Goal: Transaction & Acquisition: Register for event/course

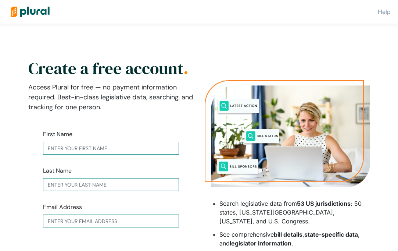
type input "Marina"
type input "[PERSON_NAME]"
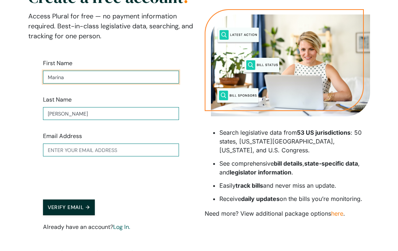
scroll to position [74, 0]
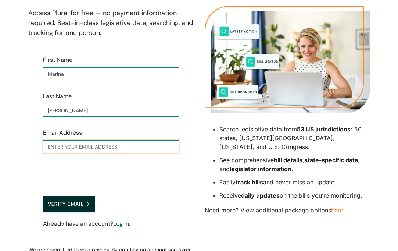
click at [64, 147] on input "text" at bounding box center [111, 146] width 136 height 13
type input "[EMAIL_ADDRESS][DOMAIN_NAME]"
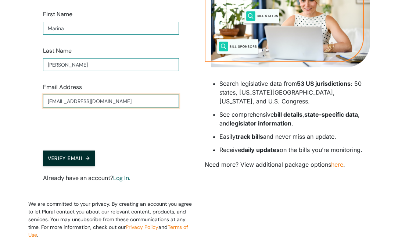
scroll to position [127, 0]
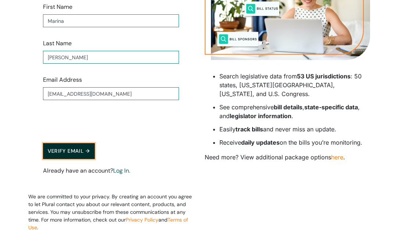
click at [64, 152] on button "Verify Email →" at bounding box center [69, 151] width 52 height 16
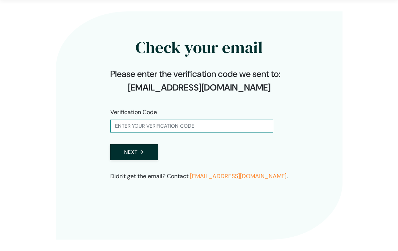
click at [158, 132] on form "Verification Code Next →" at bounding box center [199, 134] width 178 height 76
click at [154, 125] on input "text" at bounding box center [191, 126] width 163 height 13
paste input "105032"
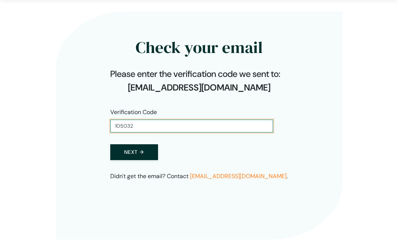
type input "105032"
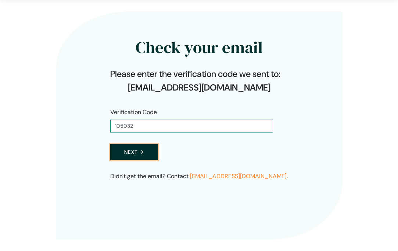
click at [135, 156] on button "Next →" at bounding box center [134, 152] width 48 height 16
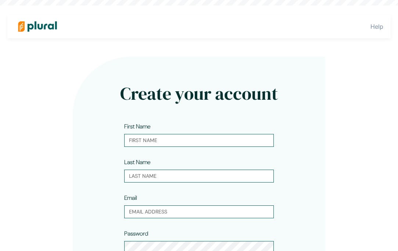
type input "Marina"
type input "[PERSON_NAME]"
type input "[EMAIL_ADDRESS][DOMAIN_NAME]"
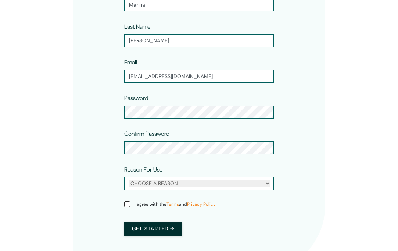
scroll to position [141, 0]
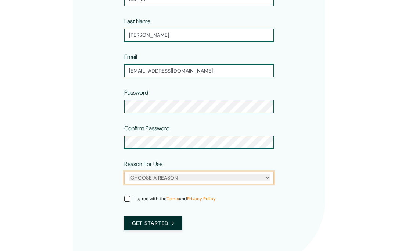
click at [161, 177] on select "CHOOSE A REASON Personal Professional" at bounding box center [200, 177] width 142 height 7
select select "personal"
click at [129, 174] on select "CHOOSE A REASON Personal Professional" at bounding box center [200, 177] width 142 height 7
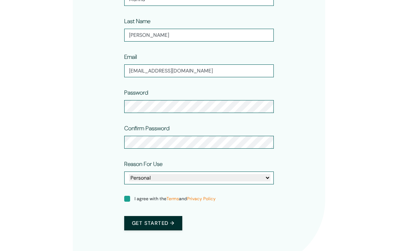
click at [128, 200] on input "I agree with the Terms and Privacy Policy" at bounding box center [127, 199] width 6 height 6
checkbox input "true"
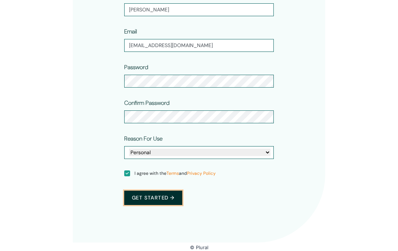
click at [151, 194] on button "Get started →" at bounding box center [153, 197] width 58 height 14
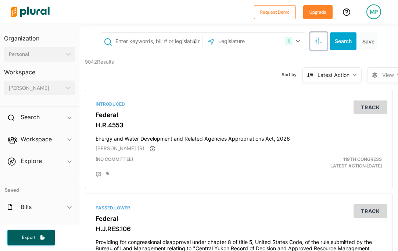
click at [321, 41] on icon "button" at bounding box center [318, 40] width 7 height 7
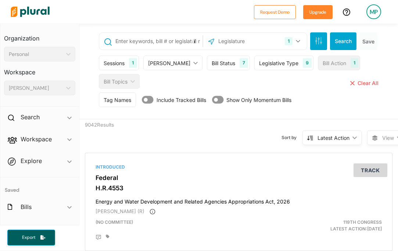
click at [116, 79] on div "Bill Topics" at bounding box center [116, 82] width 24 height 8
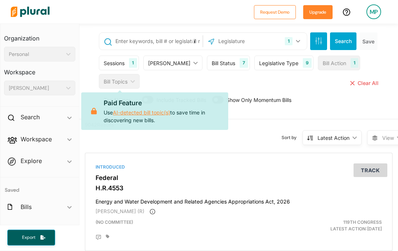
click at [145, 115] on link "AI-detected bill topic(s)" at bounding box center [141, 112] width 57 height 6
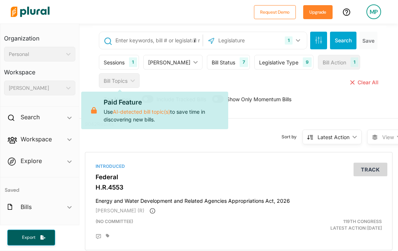
click at [157, 39] on input "text" at bounding box center [158, 40] width 86 height 14
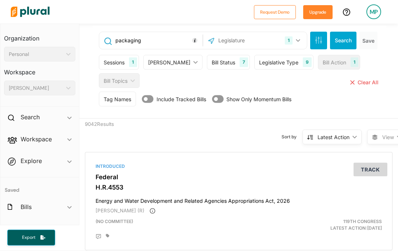
type input "packaging"
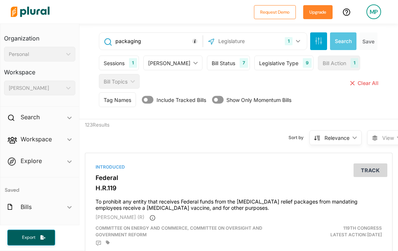
click at [146, 39] on input "packaging" at bounding box center [158, 41] width 86 height 14
click at [315, 79] on div "Sessions 1 Current Sessions 119th Congress 118th Congress 117th congress 116th …" at bounding box center [239, 74] width 281 height 37
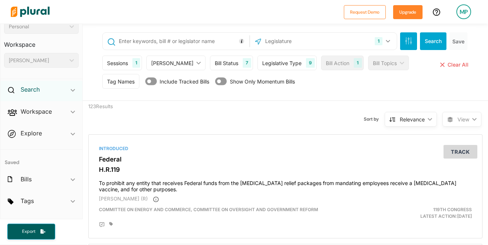
scroll to position [31, 0]
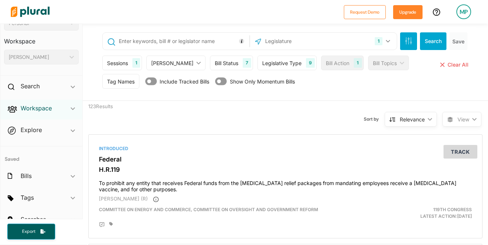
click at [50, 110] on h2 "Workspace" at bounding box center [36, 108] width 31 height 8
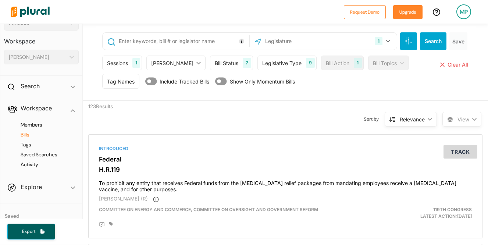
click at [28, 132] on h4 "Bills" at bounding box center [43, 134] width 64 height 7
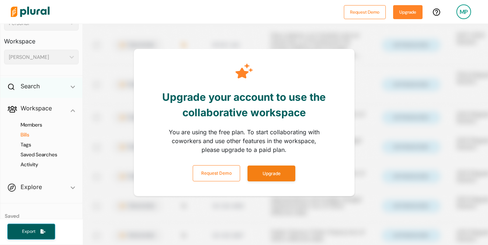
click at [73, 78] on div "Search ic_keyboard_arrow_down" at bounding box center [41, 88] width 82 height 20
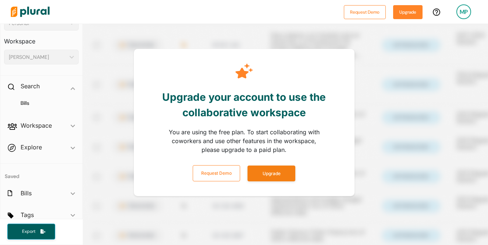
click at [62, 147] on span "Explore ic_keyboard_arrow_down Overview" at bounding box center [41, 149] width 82 height 20
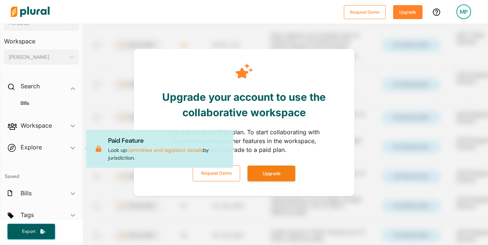
click at [63, 150] on span "Explore ic_keyboard_arrow_down Overview Paid Feature Look up committee and legi…" at bounding box center [41, 149] width 82 height 20
click at [26, 150] on span "Explore ic_keyboard_arrow_down Overview Paid Feature Look up committee and legi…" at bounding box center [41, 149] width 82 height 20
click at [38, 144] on span "Explore ic_keyboard_arrow_down Overview Paid Feature Look up committee and legi…" at bounding box center [41, 149] width 82 height 20
click at [47, 85] on div "Search ic_keyboard_arrow_down" at bounding box center [41, 88] width 82 height 20
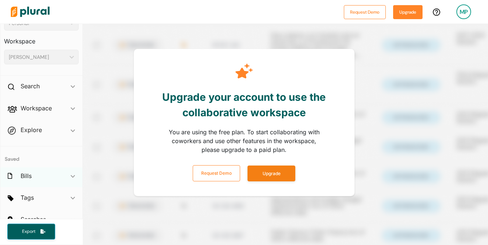
scroll to position [43, 0]
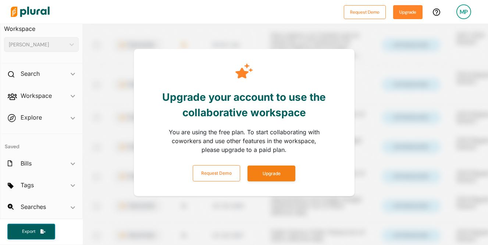
click at [73, 206] on span "Searches ic_keyboard_arrow_down No saved searches" at bounding box center [41, 208] width 82 height 20
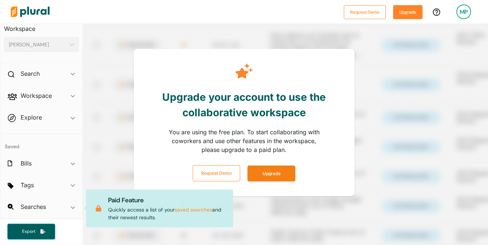
click at [242, 86] on div "Upgrade your account to use the collaborative workspace" at bounding box center [244, 105] width 206 height 38
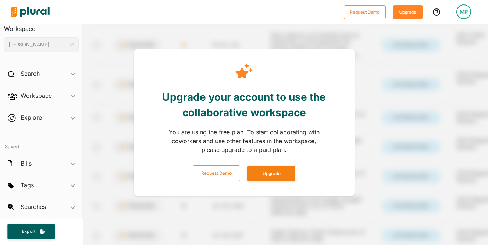
click at [28, 28] on h3 "Workspace" at bounding box center [41, 26] width 75 height 16
click at [31, 11] on img at bounding box center [29, 12] width 51 height 26
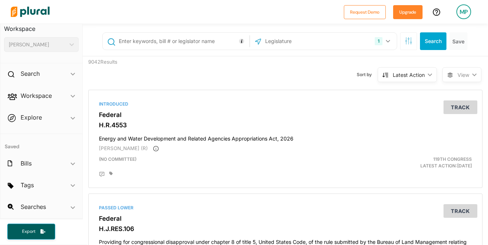
click at [131, 43] on input "text" at bounding box center [182, 41] width 129 height 14
type input "SB 54 [US_STATE]"
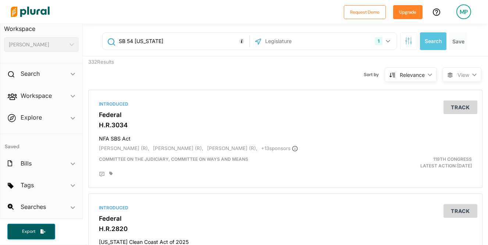
click at [299, 41] on input "text" at bounding box center [303, 41] width 79 height 14
click at [391, 41] on button "1" at bounding box center [383, 41] width 23 height 14
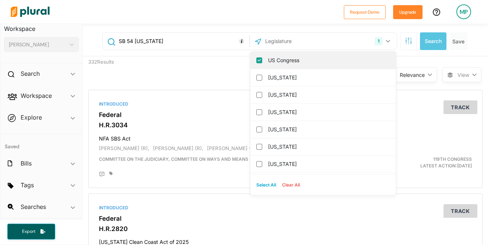
click at [258, 60] on input "US Congress" at bounding box center [259, 60] width 6 height 6
checkbox input "false"
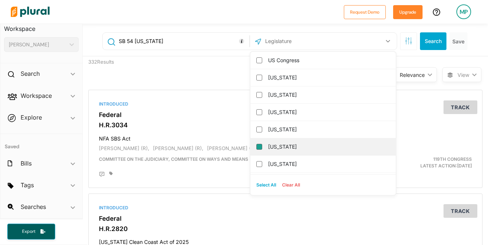
click at [258, 145] on input "[US_STATE]" at bounding box center [259, 147] width 6 height 6
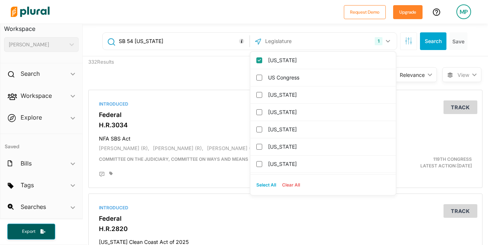
click at [191, 42] on input "SB 54 [US_STATE]" at bounding box center [182, 41] width 129 height 14
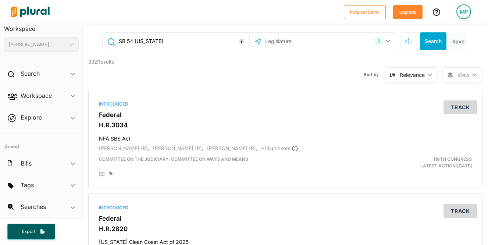
drag, startPoint x: 136, startPoint y: 41, endPoint x: 175, endPoint y: 41, distance: 39.3
click at [173, 41] on input "SB 54 [US_STATE]" at bounding box center [182, 41] width 129 height 14
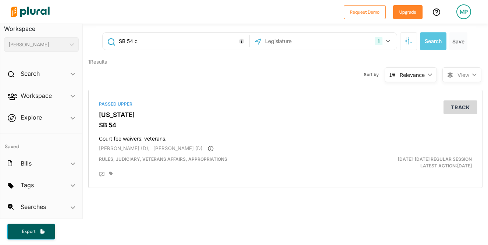
click at [161, 41] on input "SB 54 c" at bounding box center [182, 41] width 129 height 14
type input "SB 54"
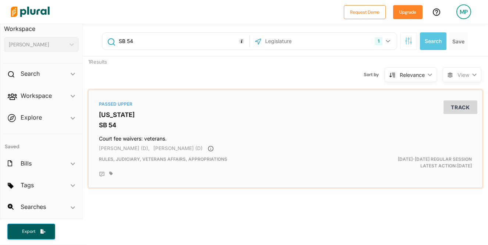
click at [114, 114] on h3 "[US_STATE]" at bounding box center [285, 114] width 373 height 7
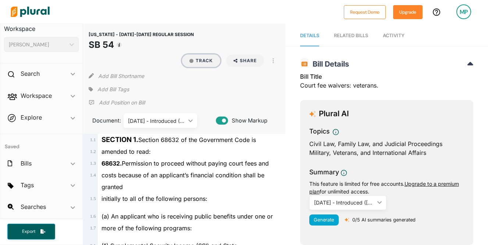
click at [195, 63] on button "Track" at bounding box center [201, 60] width 38 height 13
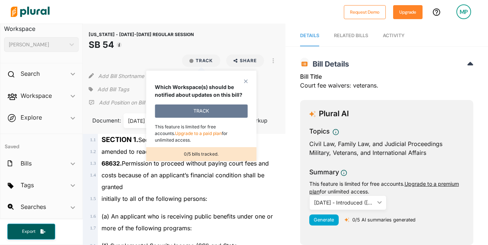
click at [195, 107] on button "TRACK" at bounding box center [201, 110] width 93 height 13
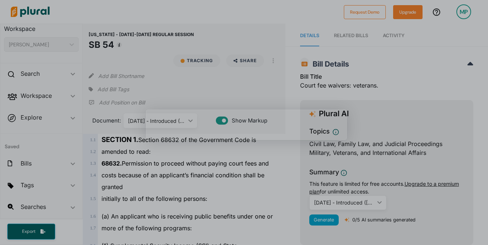
click at [192, 94] on div "Product tour overlay" at bounding box center [244, 122] width 488 height 245
click at [217, 99] on div "Product tour overlay" at bounding box center [244, 122] width 488 height 245
click at [182, 74] on div "Product tour overlay" at bounding box center [244, 122] width 488 height 245
click at [245, 61] on div "Product tour overlay" at bounding box center [244, 122] width 488 height 245
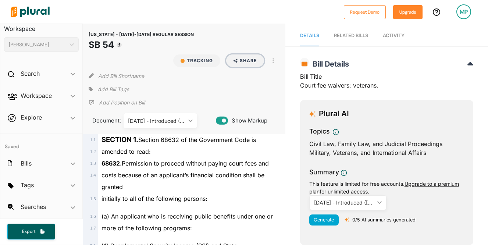
click at [251, 62] on button "Share" at bounding box center [245, 60] width 38 height 13
click at [270, 63] on button "button" at bounding box center [273, 60] width 13 height 13
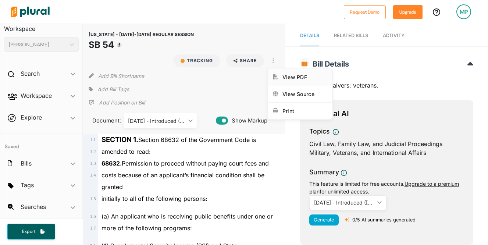
click at [289, 76] on div "View PDF" at bounding box center [304, 77] width 44 height 6
click at [92, 104] on icon at bounding box center [91, 102] width 5 height 5
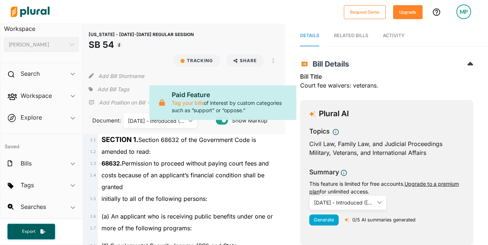
click at [125, 106] on div "Add Position on Bill" at bounding box center [117, 102] width 56 height 11
click at [267, 76] on div "Add Bill Shortname" at bounding box center [184, 74] width 191 height 15
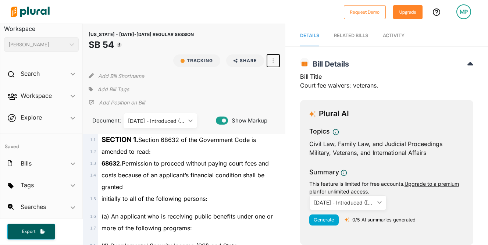
click at [275, 61] on button "button" at bounding box center [273, 60] width 13 height 13
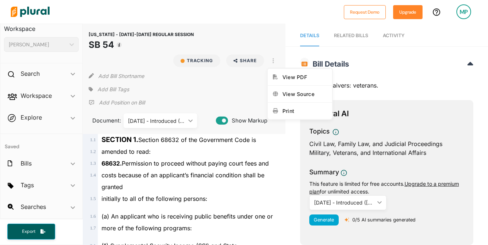
click at [389, 140] on div "Civil Law, Family Law, and Judicial Proceedings" at bounding box center [386, 143] width 155 height 9
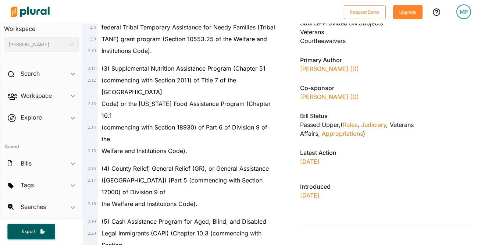
scroll to position [335, 0]
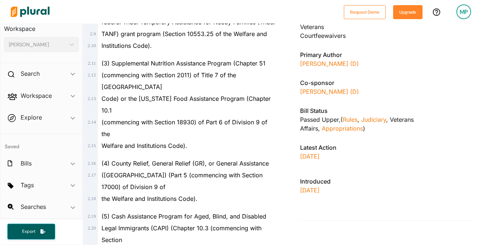
drag, startPoint x: 342, startPoint y: 158, endPoint x: 297, endPoint y: 149, distance: 45.0
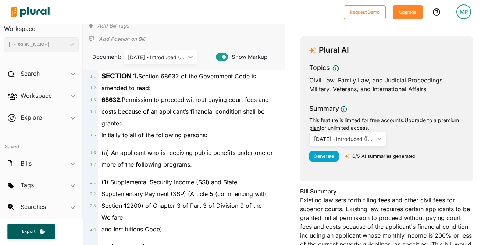
scroll to position [54, 0]
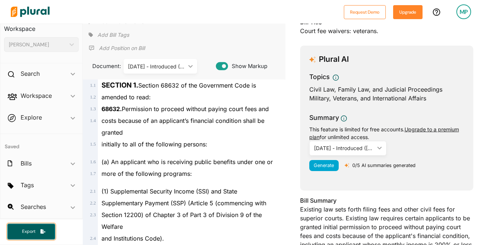
click at [30, 233] on span "Export" at bounding box center [29, 231] width 24 height 6
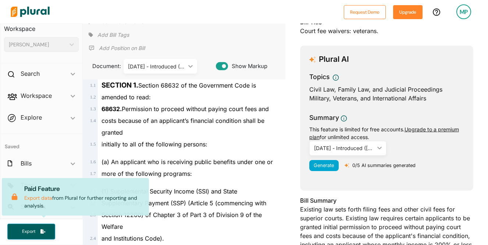
click at [186, 143] on span "initially to all of the following persons:" at bounding box center [154, 143] width 106 height 7
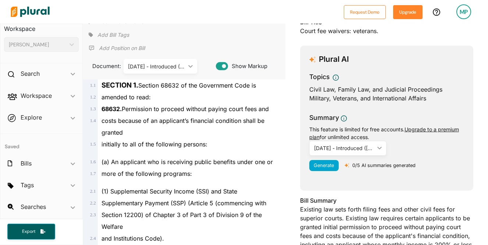
click at [183, 68] on div "[DATE] - Introduced ([DATE])" at bounding box center [157, 67] width 58 height 8
click at [190, 60] on div "[DATE] - Introduced ([DATE]) ic_keyboard_arrow_down" at bounding box center [161, 66] width 74 height 15
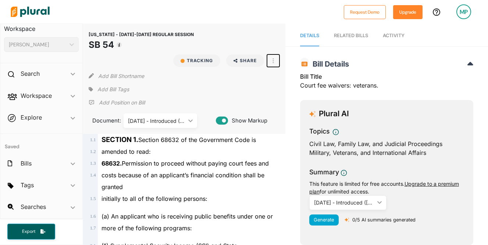
click at [273, 58] on icon "button" at bounding box center [272, 60] width 1 height 5
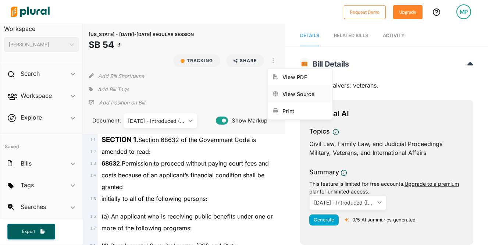
click at [293, 96] on div "View Source" at bounding box center [304, 94] width 44 height 6
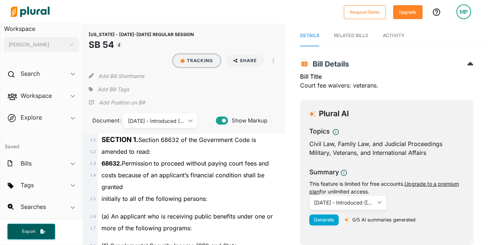
click at [189, 61] on button "Tracking" at bounding box center [196, 60] width 47 height 13
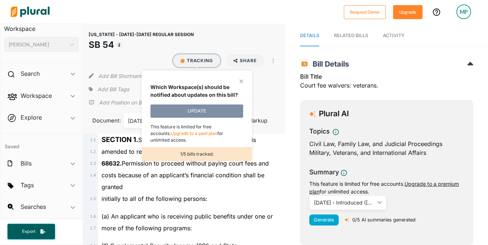
click at [180, 60] on button "Tracking" at bounding box center [196, 60] width 47 height 13
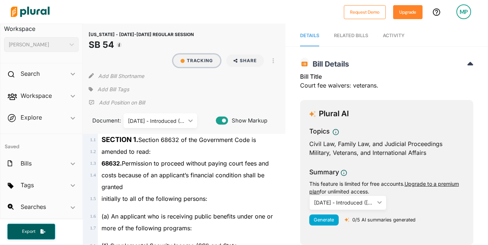
click at [183, 61] on div "button" at bounding box center [183, 61] width 4 height 4
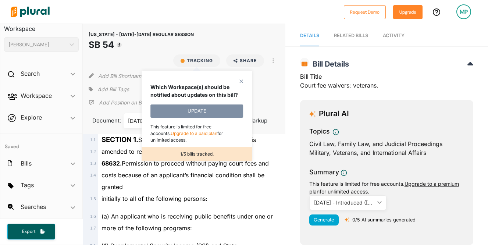
click at [241, 79] on polygon at bounding box center [241, 81] width 6 height 6
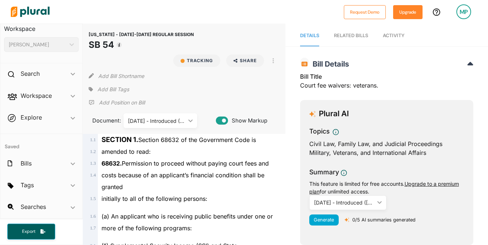
click at [189, 68] on div "Add Bill Shortname" at bounding box center [184, 74] width 191 height 15
click at [189, 61] on button "Tracking" at bounding box center [196, 60] width 47 height 13
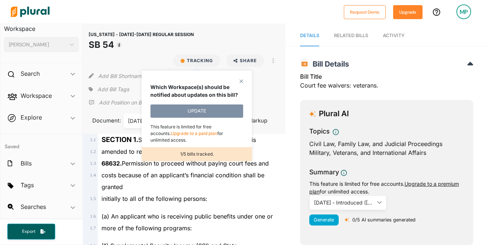
click at [206, 151] on p "1/5 bills tracked." at bounding box center [197, 154] width 110 height 7
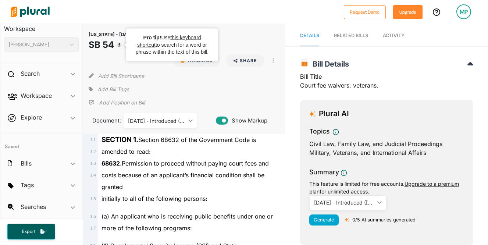
click at [121, 44] on icon "Tooltip anchor" at bounding box center [119, 44] width 5 height 5
click at [146, 93] on div "Add Bill Tags" at bounding box center [184, 89] width 191 height 11
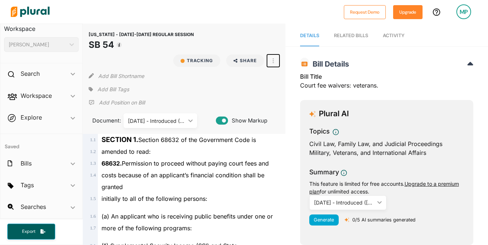
click at [271, 57] on button "button" at bounding box center [273, 60] width 13 height 13
click at [40, 117] on span "Explore ic_keyboard_arrow_down Overview" at bounding box center [41, 119] width 82 height 20
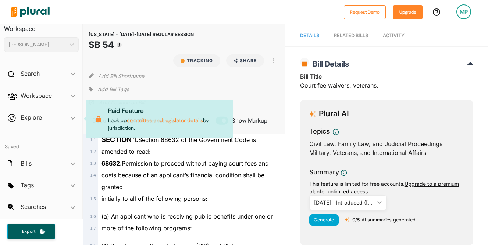
click at [78, 119] on span "Explore ic_keyboard_arrow_down Overview Paid Feature Look up committee and legi…" at bounding box center [41, 119] width 82 height 20
click at [69, 116] on span "Explore ic_keyboard_arrow_down Overview Paid Feature Look up committee and legi…" at bounding box center [41, 119] width 82 height 20
click at [71, 161] on span "ic_keyboard_arrow_down" at bounding box center [73, 164] width 4 height 11
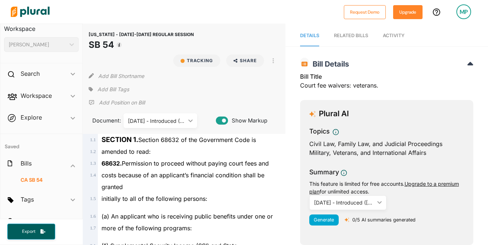
click at [25, 184] on div "CA SB 54" at bounding box center [41, 182] width 82 height 14
click at [29, 182] on span at bounding box center [28, 179] width 1 height 7
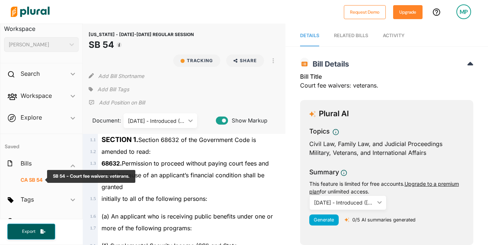
click at [39, 179] on span "SB 54" at bounding box center [36, 179] width 14 height 7
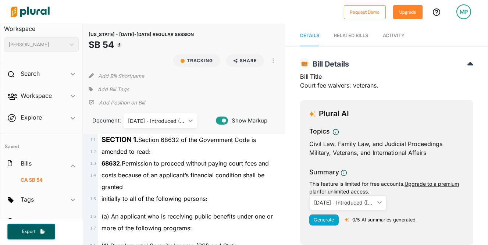
click at [398, 40] on link "Activity" at bounding box center [394, 35] width 22 height 21
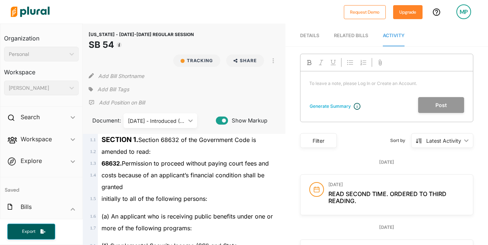
click at [67, 54] on icon "ic_keyboard_arrow_down" at bounding box center [70, 54] width 7 height 3
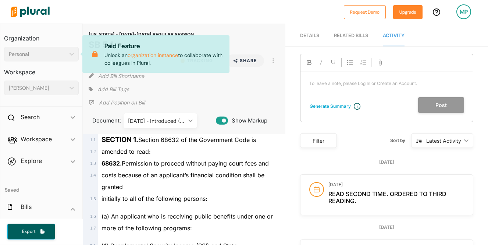
click at [67, 53] on icon "ic_keyboard_arrow_down" at bounding box center [70, 54] width 7 height 3
click at [70, 113] on div "Search ic_keyboard_arrow_down" at bounding box center [41, 118] width 82 height 20
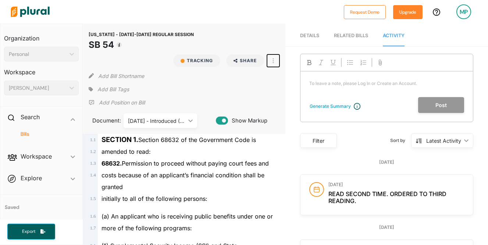
click at [270, 60] on button "button" at bounding box center [273, 60] width 13 height 13
click at [202, 58] on button "Tracking" at bounding box center [196, 60] width 47 height 13
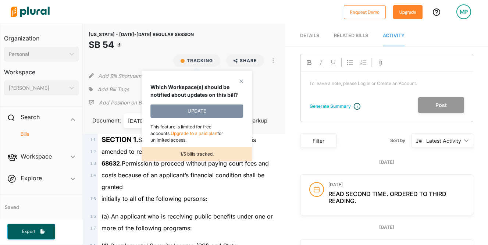
click at [30, 10] on img at bounding box center [29, 12] width 51 height 26
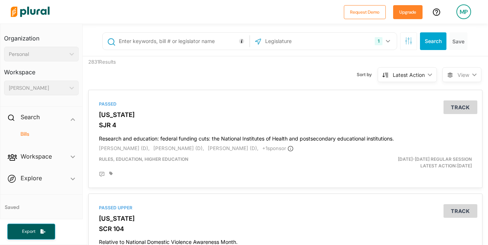
click at [73, 175] on span "Explore ic_keyboard_arrow_down Overview" at bounding box center [41, 180] width 82 height 20
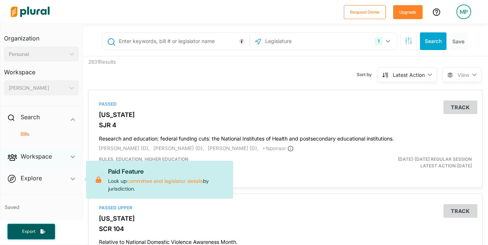
click at [15, 165] on div "Workspace ic_keyboard_arrow_down" at bounding box center [41, 158] width 82 height 20
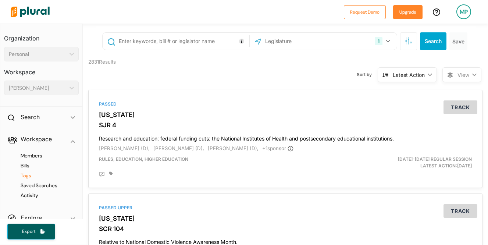
click at [18, 177] on h4 "Tags" at bounding box center [43, 175] width 64 height 7
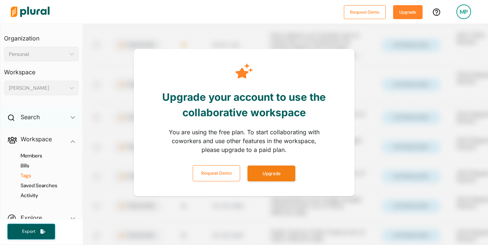
click at [53, 118] on div "Search ic_keyboard_arrow_down" at bounding box center [41, 118] width 82 height 20
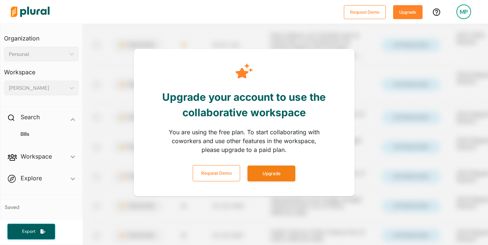
click at [293, 14] on div at bounding box center [173, 12] width 333 height 26
click at [97, 6] on div at bounding box center [173, 12] width 333 height 26
click at [320, 34] on div "Upgrade your account to use the collaborative workspace You are using the free …" at bounding box center [244, 122] width 221 height 194
click at [21, 56] on div "Personal" at bounding box center [38, 54] width 58 height 8
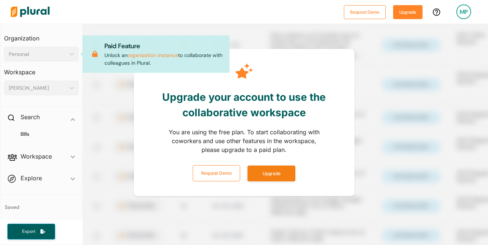
click at [268, 140] on div "You are using the free plan. To start collaborating with coworkers and use othe…" at bounding box center [244, 144] width 154 height 41
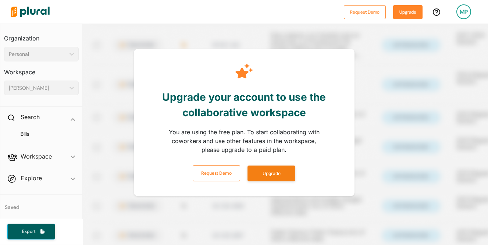
click at [311, 44] on div "Upgrade your account to use the collaborative workspace You are using the free …" at bounding box center [244, 122] width 221 height 194
click at [398, 15] on div "MP" at bounding box center [463, 11] width 15 height 15
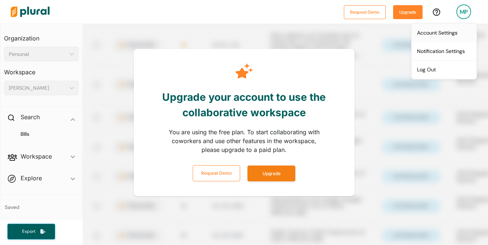
click at [398, 31] on link "Account Settings" at bounding box center [444, 33] width 64 height 18
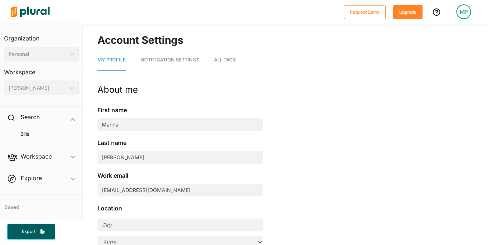
click at [187, 61] on span "Notification Settings" at bounding box center [169, 60] width 59 height 6
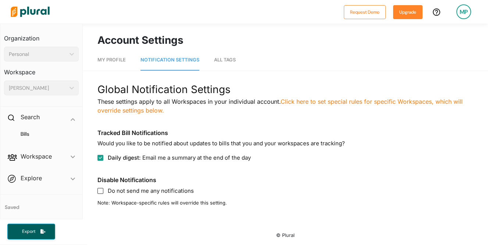
click at [104, 157] on label "Daily digest : Email me a summary at the end of the day" at bounding box center [285, 158] width 376 height 8
click at [100, 156] on input "Daily digest : Email me a summary at the end of the day" at bounding box center [100, 158] width 6 height 6
checkbox input "false"
click at [106, 192] on label "Do not send me any notifications" at bounding box center [285, 191] width 376 height 8
click at [102, 192] on input "Do not send me any notifications" at bounding box center [100, 191] width 6 height 6
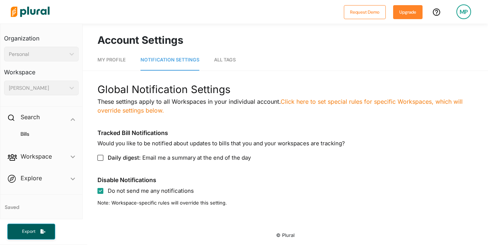
checkbox input "true"
click at [25, 135] on h4 "Bills" at bounding box center [43, 134] width 64 height 7
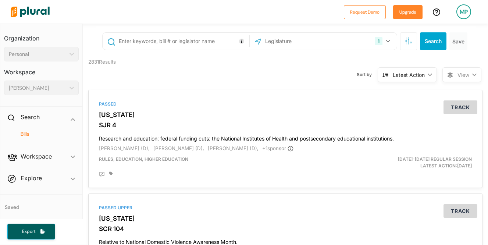
click at [66, 181] on span "Explore ic_keyboard_arrow_down Overview" at bounding box center [41, 180] width 82 height 20
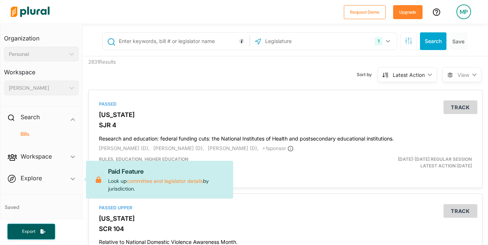
click at [70, 179] on span "Explore ic_keyboard_arrow_down Overview Paid Feature Look up committee and legi…" at bounding box center [41, 180] width 82 height 20
click at [35, 178] on span "Explore ic_keyboard_arrow_down Overview Paid Feature Look up committee and legi…" at bounding box center [41, 180] width 82 height 20
click at [25, 134] on h4 "Bills" at bounding box center [43, 134] width 64 height 7
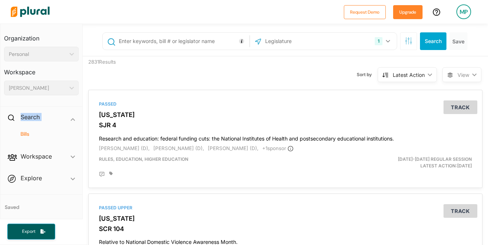
click at [33, 53] on div "Personal" at bounding box center [38, 54] width 58 height 8
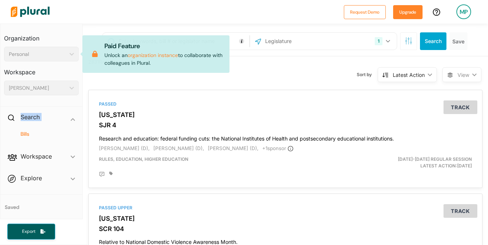
scroll to position [61, 0]
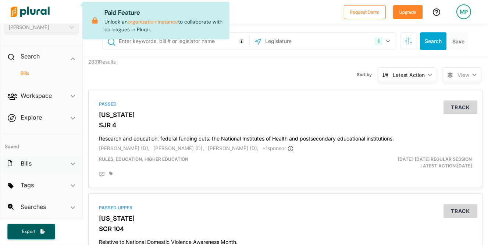
click at [72, 162] on span "ic_keyboard_arrow_down" at bounding box center [73, 164] width 4 height 11
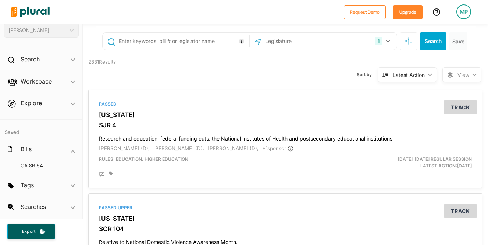
scroll to position [58, 0]
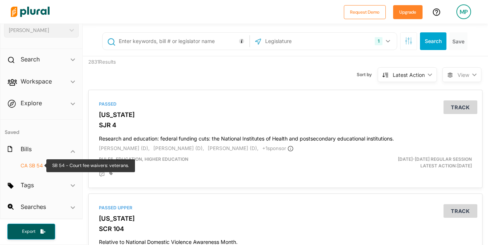
click at [37, 166] on span "SB 54" at bounding box center [36, 165] width 14 height 7
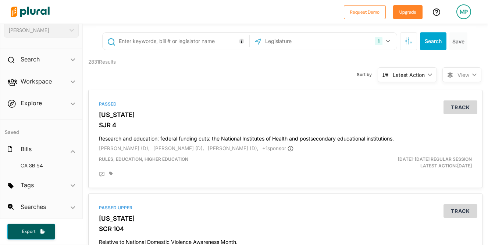
click at [390, 73] on div "Latest Action ic_keyboard_arrow_down" at bounding box center [407, 74] width 59 height 15
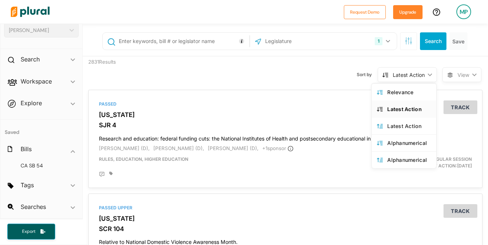
click at [390, 73] on div "Latest Action ic_keyboard_arrow_down" at bounding box center [407, 74] width 59 height 15
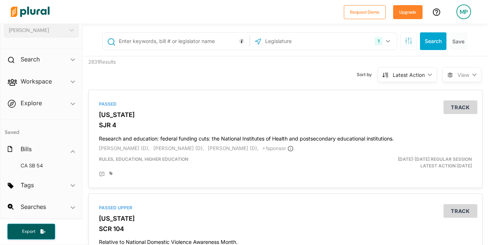
click at [398, 72] on span "View" at bounding box center [463, 75] width 12 height 8
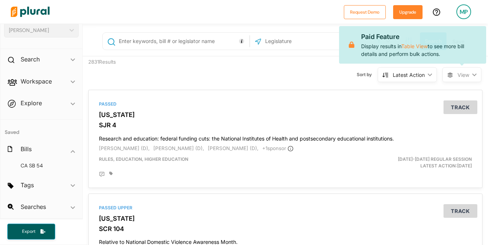
click at [274, 68] on div "Sort by Latest Action ic_keyboard_arrow_down Relevance Latest Action Latest Act…" at bounding box center [324, 70] width 236 height 28
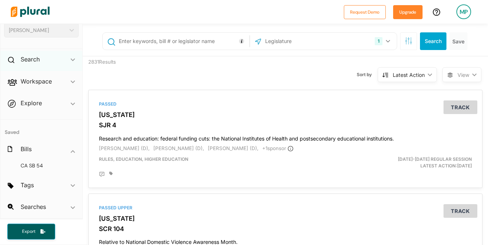
scroll to position [0, 0]
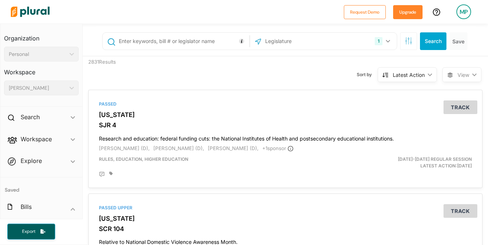
click at [16, 12] on img at bounding box center [29, 12] width 51 height 26
click at [398, 11] on div "MP" at bounding box center [463, 11] width 15 height 15
click at [398, 31] on link "Account Settings" at bounding box center [444, 33] width 64 height 18
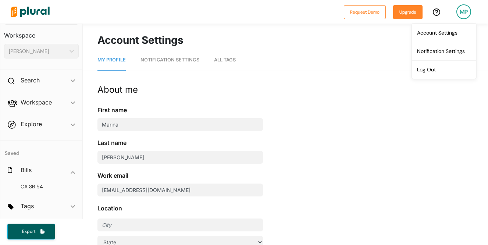
scroll to position [58, 0]
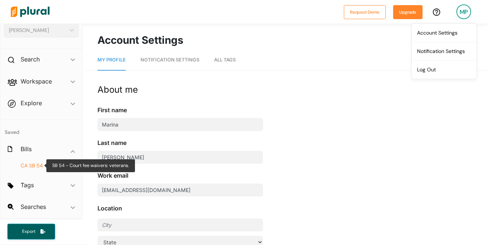
click at [38, 168] on span "SB 54" at bounding box center [36, 165] width 14 height 7
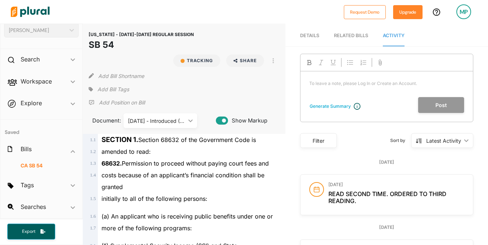
click at [187, 121] on icon "ic_keyboard_arrow_down" at bounding box center [188, 120] width 7 height 3
click at [215, 90] on div "Add Bill Tags" at bounding box center [184, 89] width 191 height 11
click at [315, 145] on div "Filter" at bounding box center [318, 140] width 37 height 15
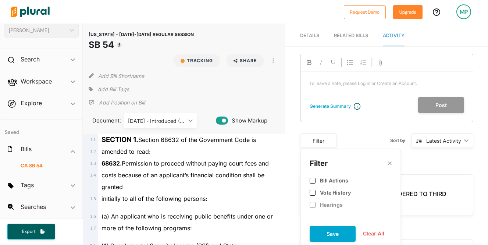
click at [315, 145] on div "Filter" at bounding box center [318, 141] width 27 height 8
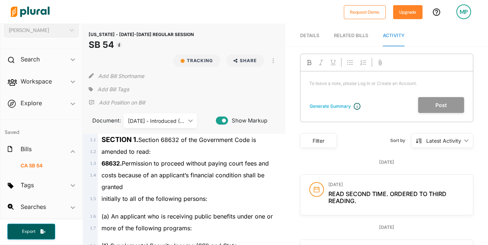
click at [311, 38] on span "Details" at bounding box center [309, 36] width 19 height 6
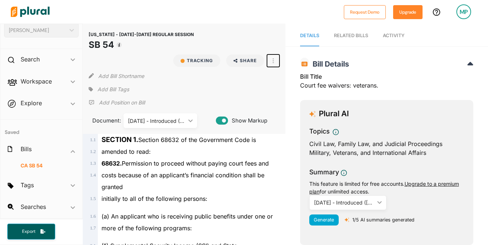
click at [274, 59] on icon "button" at bounding box center [272, 61] width 1 height 6
click at [274, 58] on icon "button" at bounding box center [272, 61] width 1 height 6
click at [68, 100] on span "Explore ic_keyboard_arrow_down Overview" at bounding box center [41, 104] width 82 height 20
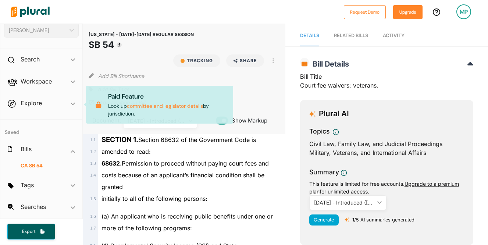
click at [72, 106] on span "Explore ic_keyboard_arrow_down Overview Paid Feature Look up committee and legi…" at bounding box center [41, 104] width 82 height 20
click at [72, 78] on span "ic_keyboard_arrow_down" at bounding box center [73, 82] width 4 height 11
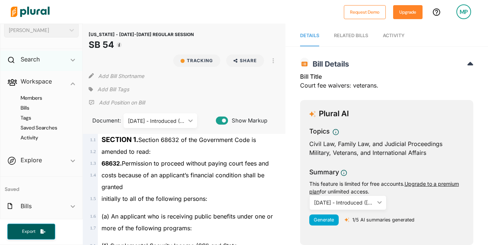
click at [71, 55] on span "ic_keyboard_arrow_down" at bounding box center [73, 60] width 4 height 11
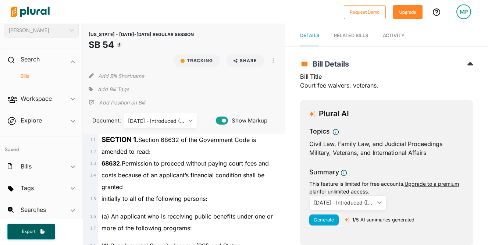
scroll to position [61, 0]
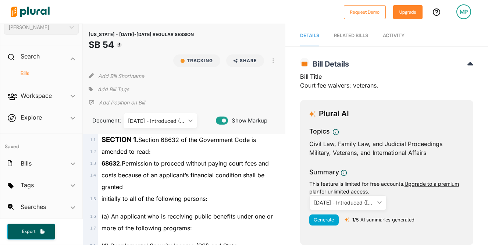
click at [71, 187] on span "Tags ic_keyboard_arrow_down No tags" at bounding box center [41, 186] width 82 height 20
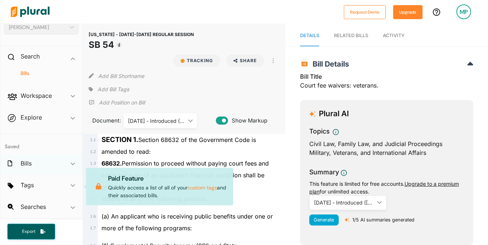
click at [71, 161] on span "ic_keyboard_arrow_down" at bounding box center [73, 164] width 4 height 11
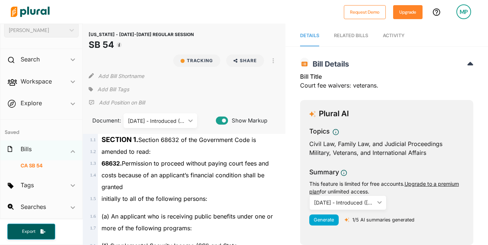
scroll to position [58, 0]
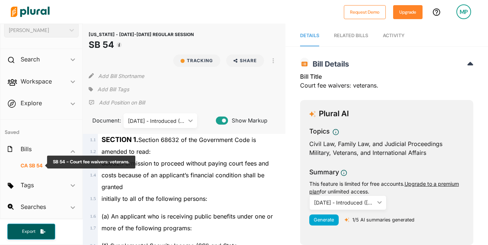
click at [27, 165] on span "CA" at bounding box center [24, 165] width 7 height 7
click at [38, 165] on span "SB 54" at bounding box center [36, 165] width 14 height 7
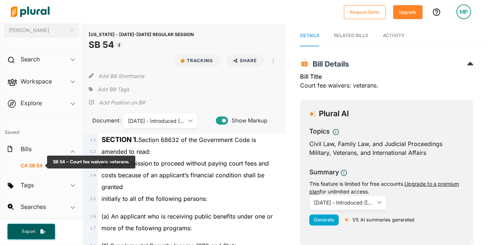
click at [38, 165] on span "SB 54" at bounding box center [36, 165] width 14 height 7
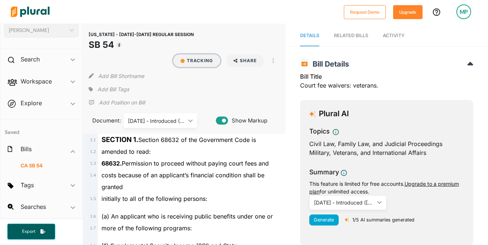
click at [194, 62] on button "Tracking" at bounding box center [196, 60] width 47 height 13
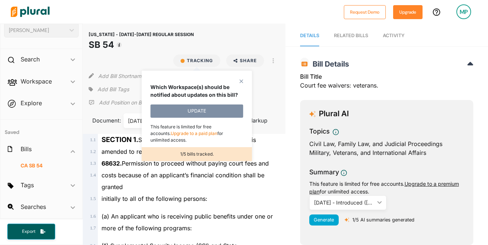
click at [242, 82] on polygon at bounding box center [241, 81] width 6 height 6
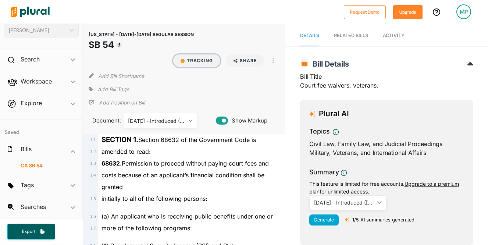
click at [181, 62] on div "button" at bounding box center [183, 61] width 4 height 4
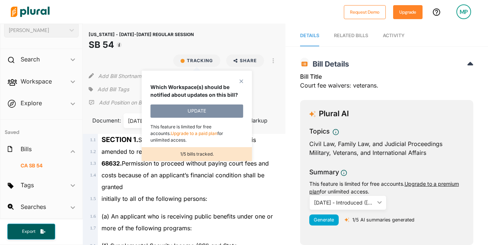
click at [245, 77] on div "close Which Workspace(s) should be notified about updates on this bill? UPDATE …" at bounding box center [197, 116] width 110 height 90
click at [202, 61] on button "Tracking" at bounding box center [196, 60] width 47 height 13
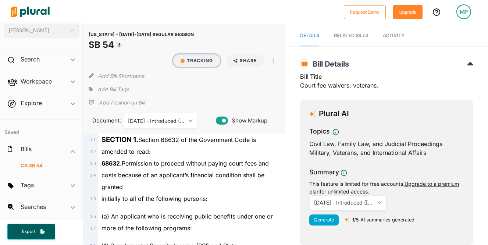
drag, startPoint x: 202, startPoint y: 61, endPoint x: 195, endPoint y: 58, distance: 7.4
click at [195, 58] on button "Tracking" at bounding box center [196, 60] width 47 height 13
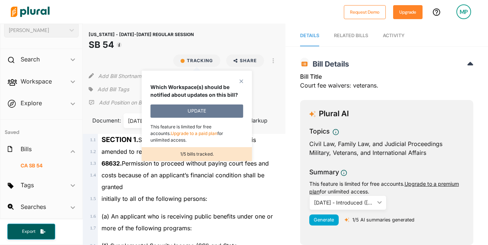
click at [194, 111] on button "UPDATE" at bounding box center [196, 110] width 93 height 13
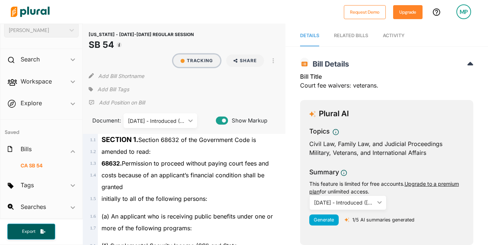
click at [208, 60] on button "Tracking" at bounding box center [196, 60] width 47 height 13
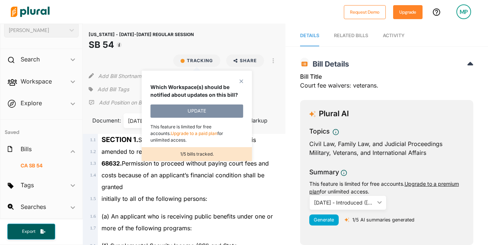
click at [185, 151] on div "1/5 bills tracked." at bounding box center [197, 154] width 110 height 14
click at [185, 151] on p "1/5 bills tracked." at bounding box center [197, 154] width 110 height 7
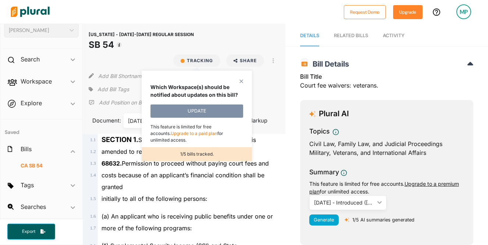
click at [244, 80] on div "close Which Workspace(s) should be notified about updates on this bill? UPDATE …" at bounding box center [197, 116] width 110 height 90
click at [398, 11] on div "MP" at bounding box center [463, 11] width 15 height 15
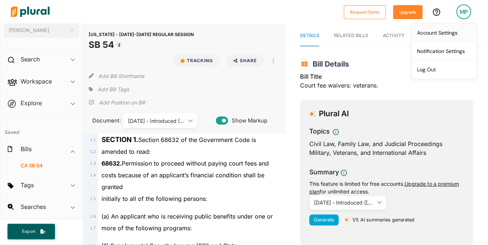
click at [398, 33] on link "Account Settings" at bounding box center [444, 33] width 64 height 18
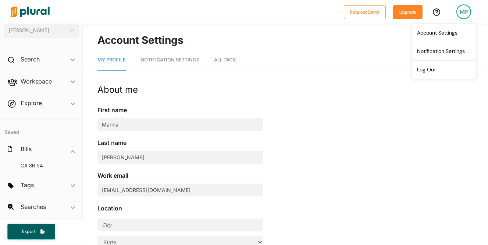
click at [173, 58] on span "Notification Settings" at bounding box center [169, 60] width 59 height 6
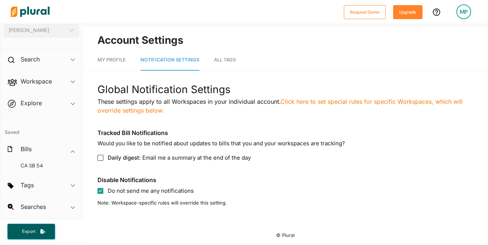
click at [224, 61] on span "All Tags" at bounding box center [225, 60] width 22 height 6
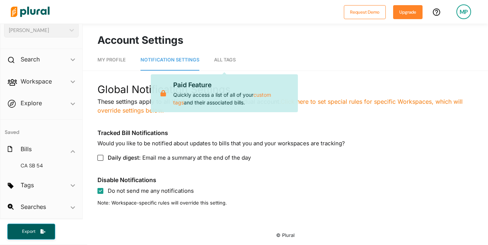
click at [224, 60] on span "All Tags" at bounding box center [225, 60] width 22 height 6
click at [179, 61] on span "Notification Settings" at bounding box center [169, 60] width 59 height 6
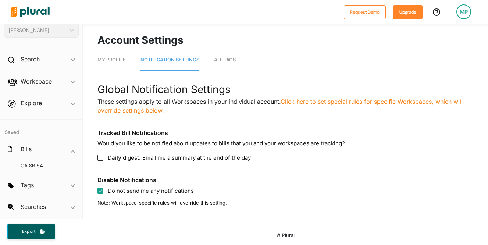
click at [122, 59] on span "My Profile" at bounding box center [111, 60] width 28 height 6
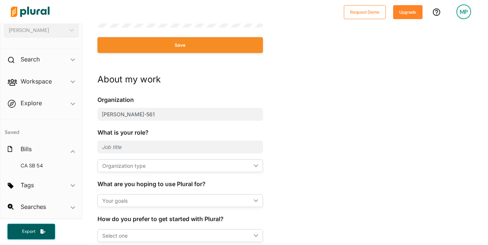
scroll to position [373, 0]
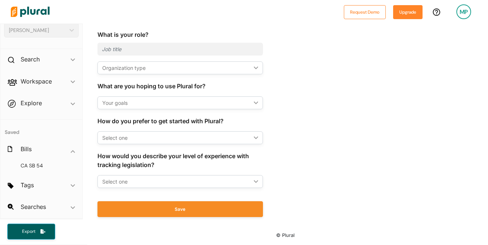
click at [156, 178] on div "Select one" at bounding box center [176, 182] width 149 height 8
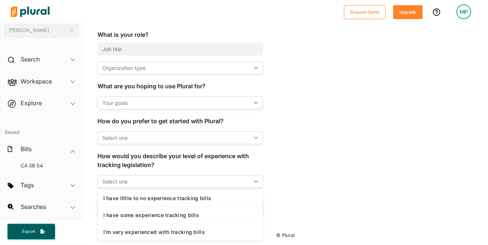
click at [297, 170] on div "Organization [PERSON_NAME]-561 What is your role? Organization type ic_keyboard…" at bounding box center [207, 110] width 221 height 227
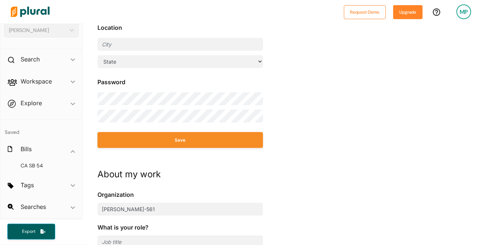
scroll to position [0, 0]
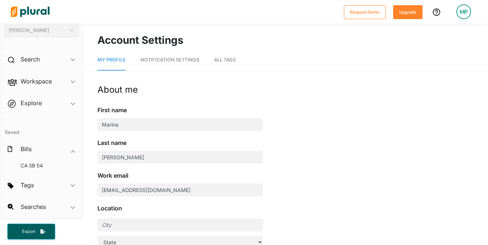
click at [27, 10] on img at bounding box center [29, 12] width 51 height 26
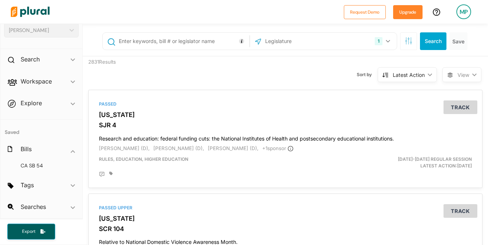
click at [398, 8] on div "MP" at bounding box center [463, 11] width 15 height 15
click at [398, 32] on link "Account Settings" at bounding box center [444, 33] width 64 height 18
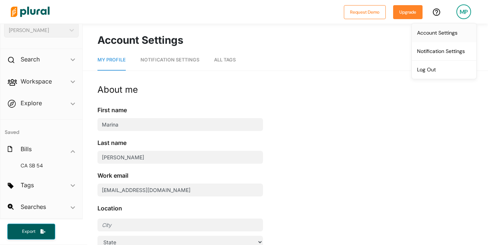
click at [398, 33] on link "Account Settings" at bounding box center [444, 33] width 64 height 18
click at [398, 12] on icon at bounding box center [436, 11] width 7 height 7
click at [34, 4] on img at bounding box center [29, 12] width 51 height 26
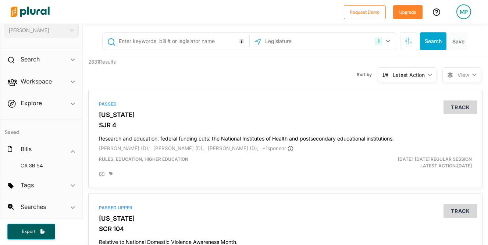
click at [398, 75] on icon "ic_keyboard_arrow_down" at bounding box center [472, 74] width 7 height 3
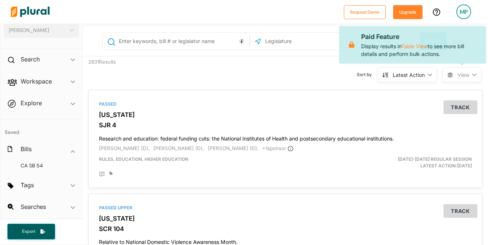
click at [398, 75] on icon "ic_keyboard_arrow_down" at bounding box center [472, 74] width 7 height 3
click at [398, 73] on icon "ic_keyboard_arrow_down" at bounding box center [428, 74] width 7 height 3
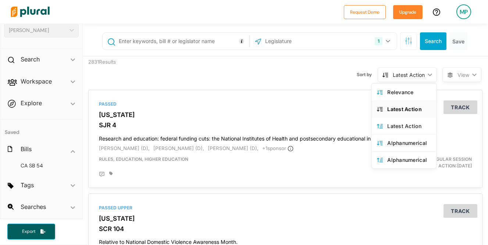
click at [398, 73] on icon "ic_keyboard_arrow_down" at bounding box center [428, 74] width 7 height 3
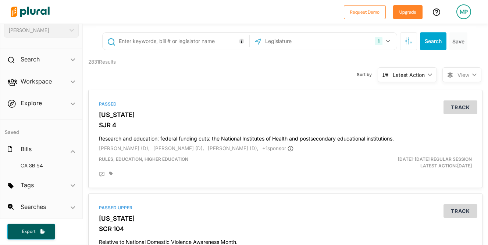
click at [135, 46] on input "text" at bounding box center [182, 41] width 129 height 14
type input "SB 54"
click at [398, 43] on button "Search" at bounding box center [433, 41] width 26 height 18
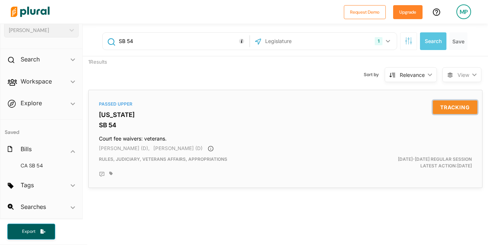
click at [398, 109] on button "Tracking" at bounding box center [455, 107] width 44 height 14
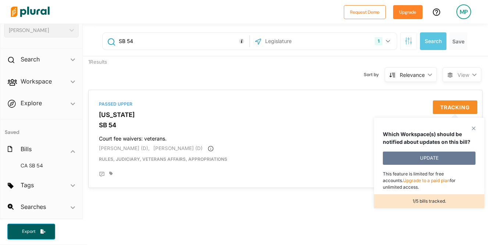
click at [398, 158] on button "UPDATE" at bounding box center [429, 157] width 93 height 13
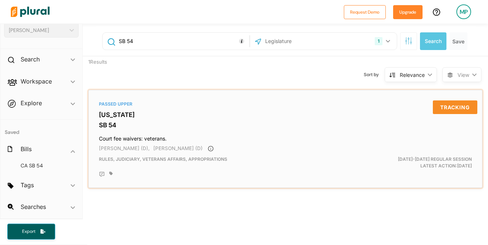
click at [114, 174] on div at bounding box center [113, 174] width 8 height 6
click at [109, 174] on icon at bounding box center [111, 173] width 4 height 4
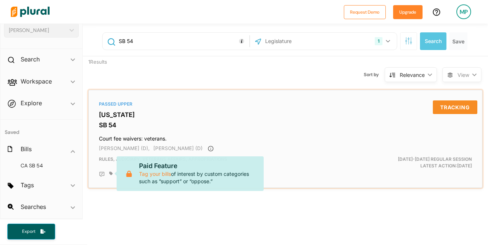
click at [101, 175] on icon at bounding box center [102, 174] width 6 height 6
click at [328, 155] on div "Passed Upper [US_STATE] SB 54 Court fee waivers: veterans. [PERSON_NAME] (D), […" at bounding box center [286, 139] width 388 height 92
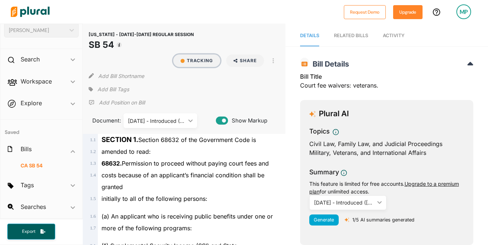
click at [197, 60] on button "Tracking" at bounding box center [196, 60] width 47 height 13
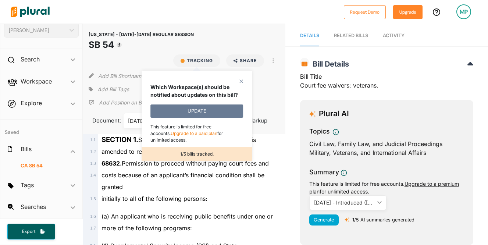
click at [175, 115] on button "UPDATE" at bounding box center [196, 110] width 93 height 13
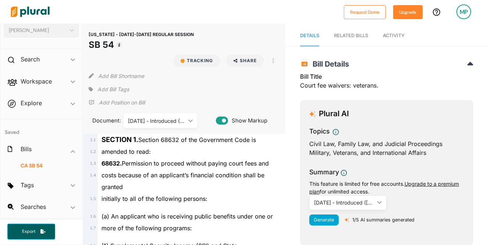
click at [398, 61] on icon at bounding box center [470, 64] width 6 height 9
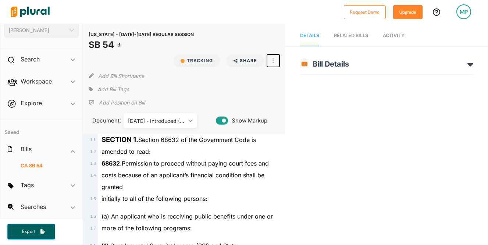
click at [274, 60] on button "button" at bounding box center [273, 60] width 13 height 13
click at [346, 37] on div "RELATED BILLS" at bounding box center [351, 35] width 34 height 7
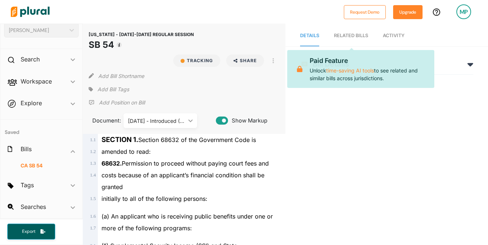
click at [380, 40] on nav "Details RELATED BILLS Activity" at bounding box center [386, 35] width 203 height 23
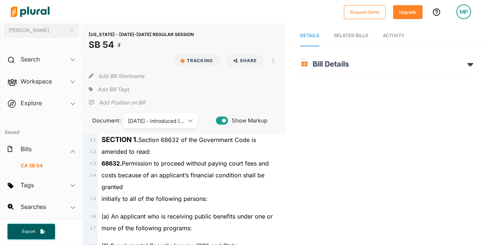
click at [389, 39] on link "Activity" at bounding box center [394, 35] width 22 height 21
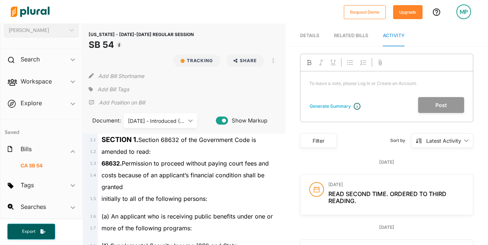
click at [357, 33] on div "RELATED BILLS" at bounding box center [351, 35] width 34 height 7
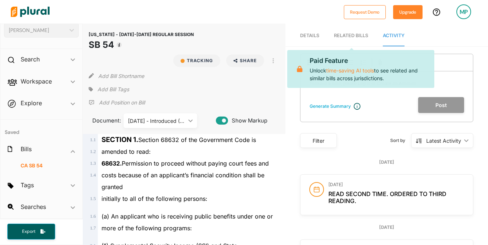
click at [321, 38] on nav "Details RELATED BILLS Activity" at bounding box center [386, 35] width 203 height 23
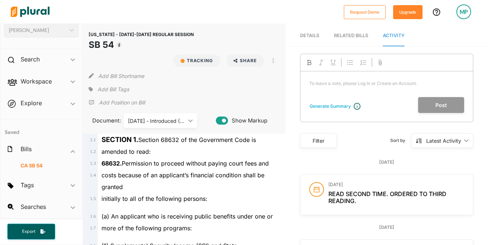
click at [306, 32] on link "Details" at bounding box center [309, 35] width 19 height 21
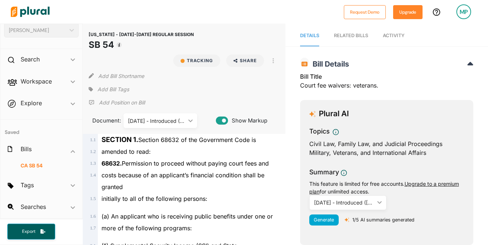
click at [398, 63] on icon at bounding box center [470, 63] width 6 height 3
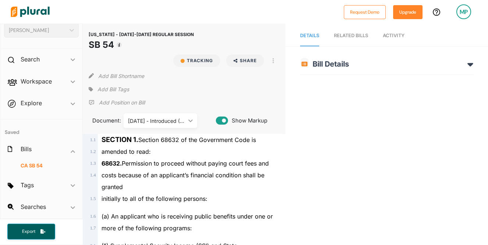
click at [398, 63] on h2 "Bill Details" at bounding box center [386, 64] width 173 height 9
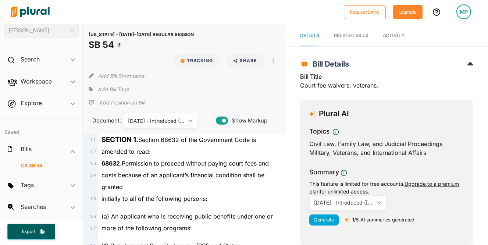
click at [355, 219] on p "1/5 AI summaries generated" at bounding box center [383, 219] width 62 height 7
click at [348, 219] on icon at bounding box center [347, 219] width 5 height 5
click at [379, 204] on icon "ic_keyboard_arrow_down" at bounding box center [377, 202] width 7 height 3
click at [398, 187] on div "This feature is limited for free accounts. Upgrade to a premium plan for unlimi…" at bounding box center [386, 187] width 155 height 15
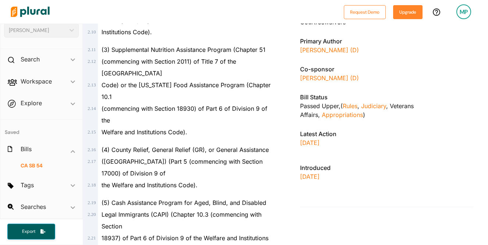
scroll to position [487, 0]
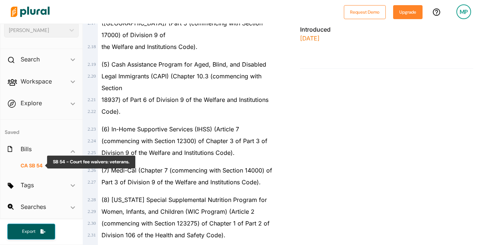
click at [30, 165] on span "SB 54" at bounding box center [36, 165] width 14 height 7
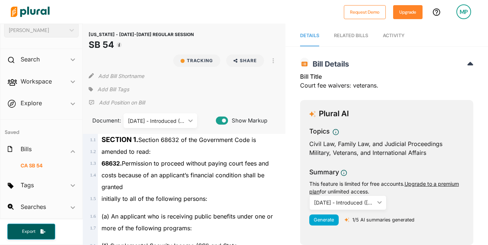
click at [398, 65] on h2 "Bill Details" at bounding box center [386, 64] width 173 height 9
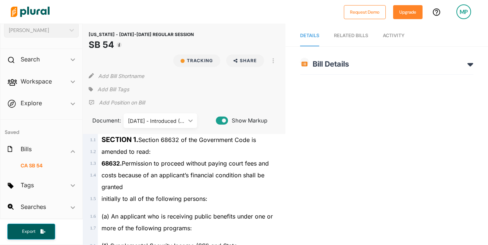
click at [346, 34] on div "RELATED BILLS" at bounding box center [351, 35] width 34 height 7
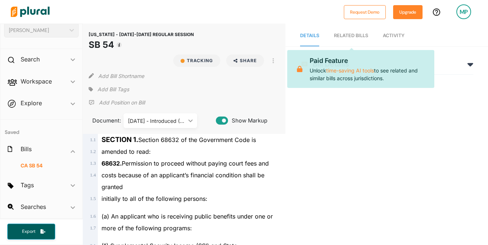
click at [398, 35] on span "Activity" at bounding box center [394, 36] width 22 height 6
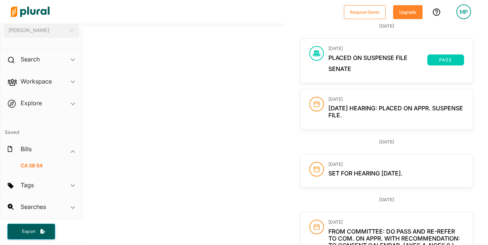
scroll to position [439, 0]
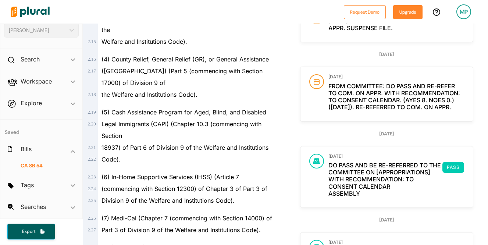
click at [21, 12] on img at bounding box center [29, 12] width 51 height 26
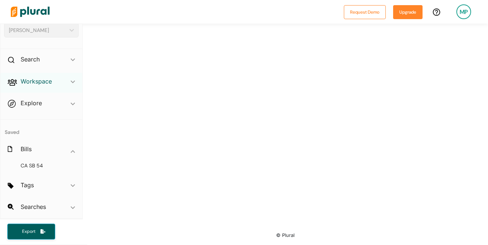
click at [43, 81] on h2 "Workspace" at bounding box center [36, 81] width 31 height 8
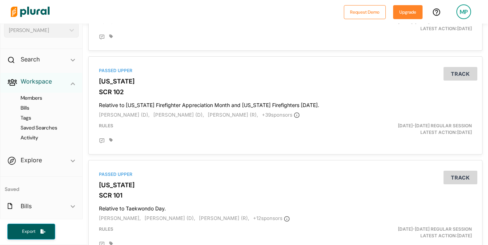
scroll to position [439, 0]
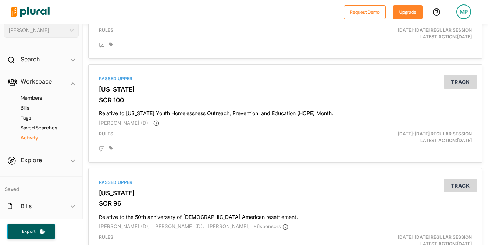
click at [35, 140] on h4 "Activity" at bounding box center [43, 137] width 64 height 7
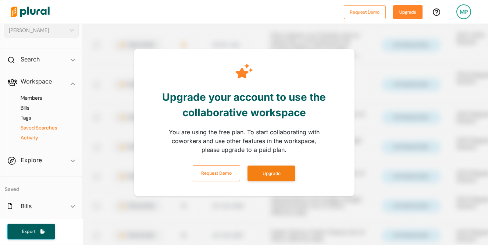
click at [33, 127] on h4 "Saved Searches" at bounding box center [43, 127] width 64 height 7
click at [26, 117] on h4 "Tags" at bounding box center [43, 117] width 64 height 7
click at [29, 107] on h4 "Bills" at bounding box center [43, 107] width 64 height 7
click at [32, 99] on h4 "Members" at bounding box center [43, 97] width 64 height 7
click at [36, 81] on h2 "Workspace" at bounding box center [36, 81] width 31 height 8
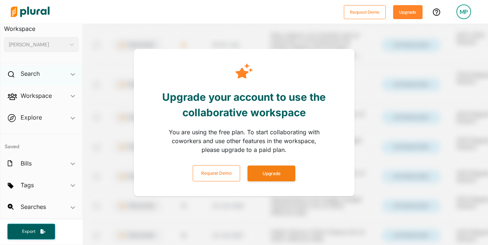
click at [71, 74] on icon "ic_keyboard_arrow_down" at bounding box center [73, 74] width 4 height 3
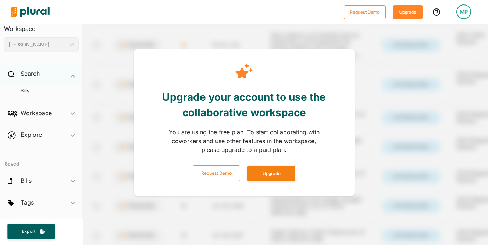
scroll to position [58, 0]
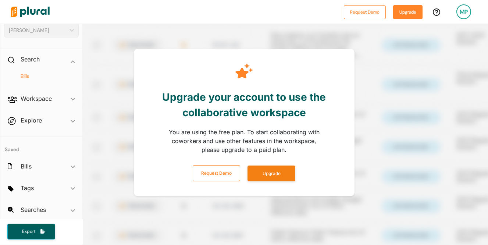
click at [25, 73] on h4 "Bills" at bounding box center [43, 76] width 64 height 7
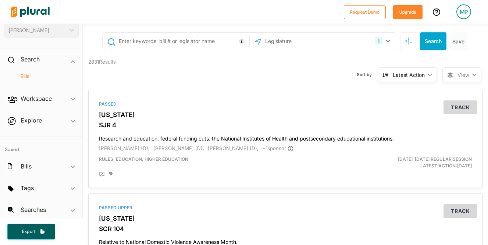
click at [398, 75] on div "Latest Action" at bounding box center [409, 75] width 32 height 8
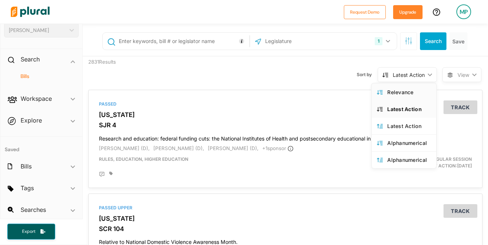
click at [398, 93] on div "Relevance" at bounding box center [409, 92] width 44 height 6
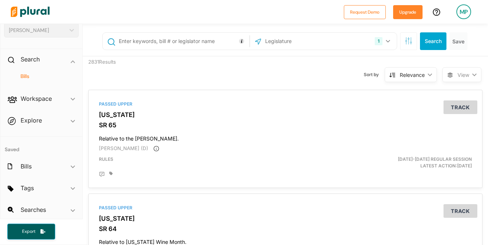
click at [398, 74] on icon "ic_keyboard_arrow_down" at bounding box center [472, 74] width 7 height 3
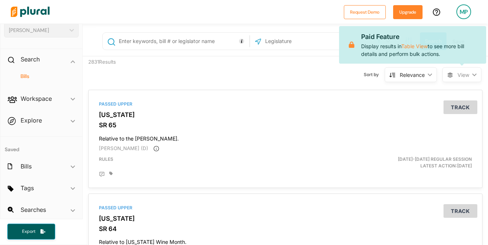
click at [398, 74] on icon "ic_keyboard_arrow_down" at bounding box center [472, 74] width 7 height 3
click at [398, 46] on link "Table View" at bounding box center [414, 46] width 26 height 6
